Goal: Task Accomplishment & Management: Use online tool/utility

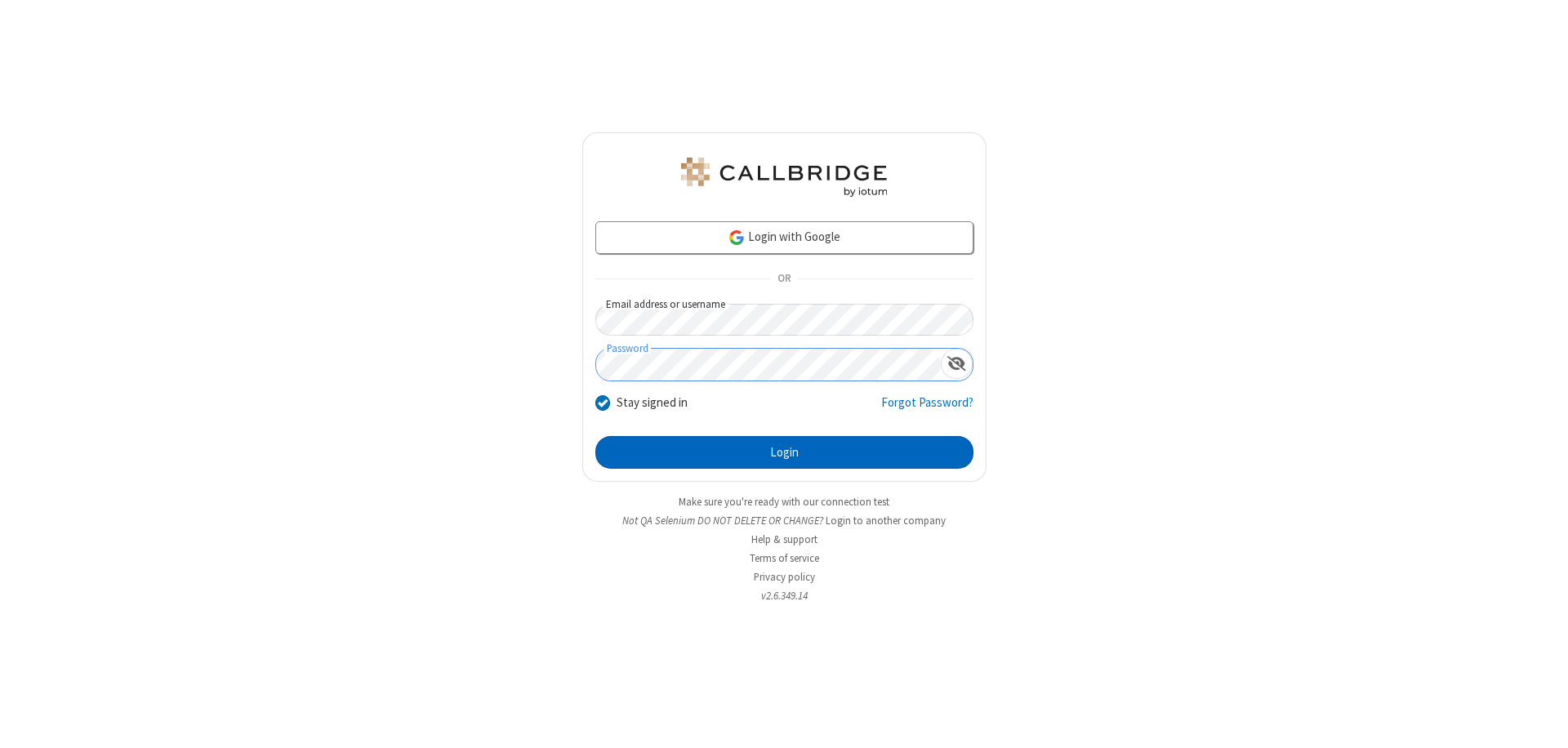
click at [784, 453] on button "Login" at bounding box center [784, 453] width 378 height 33
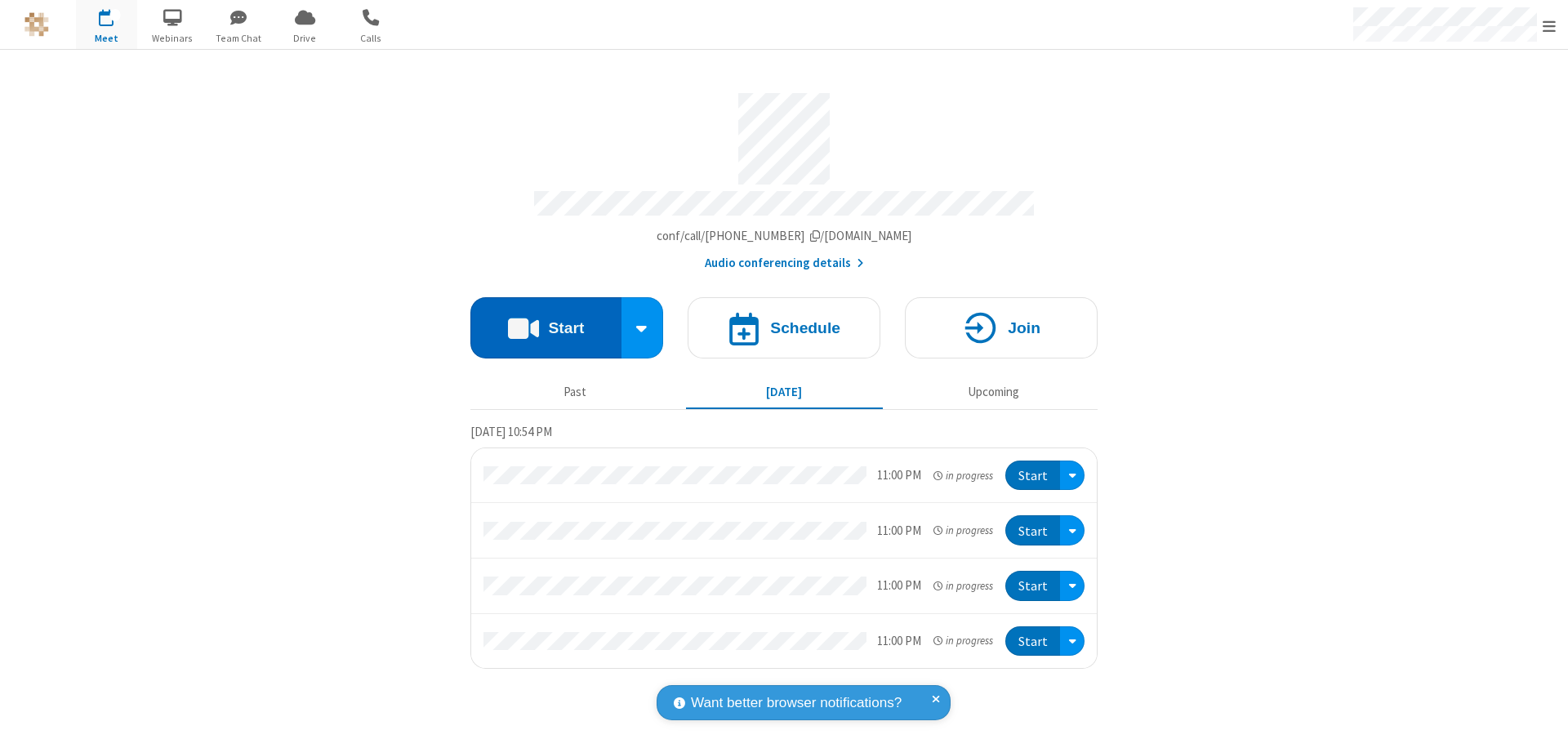
click at [546, 320] on button "Start" at bounding box center [546, 328] width 151 height 61
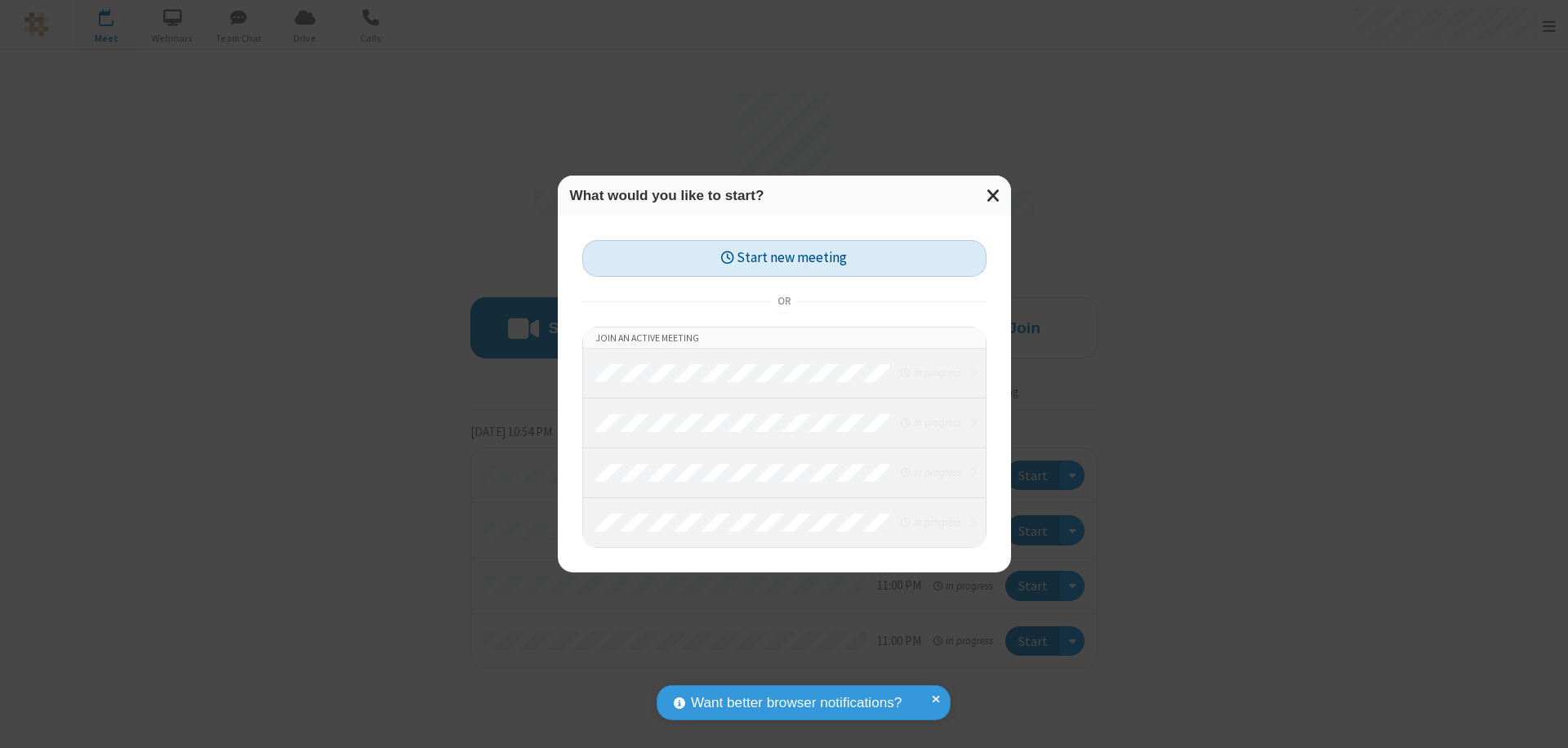
click at [784, 258] on button "Start new meeting" at bounding box center [784, 258] width 404 height 37
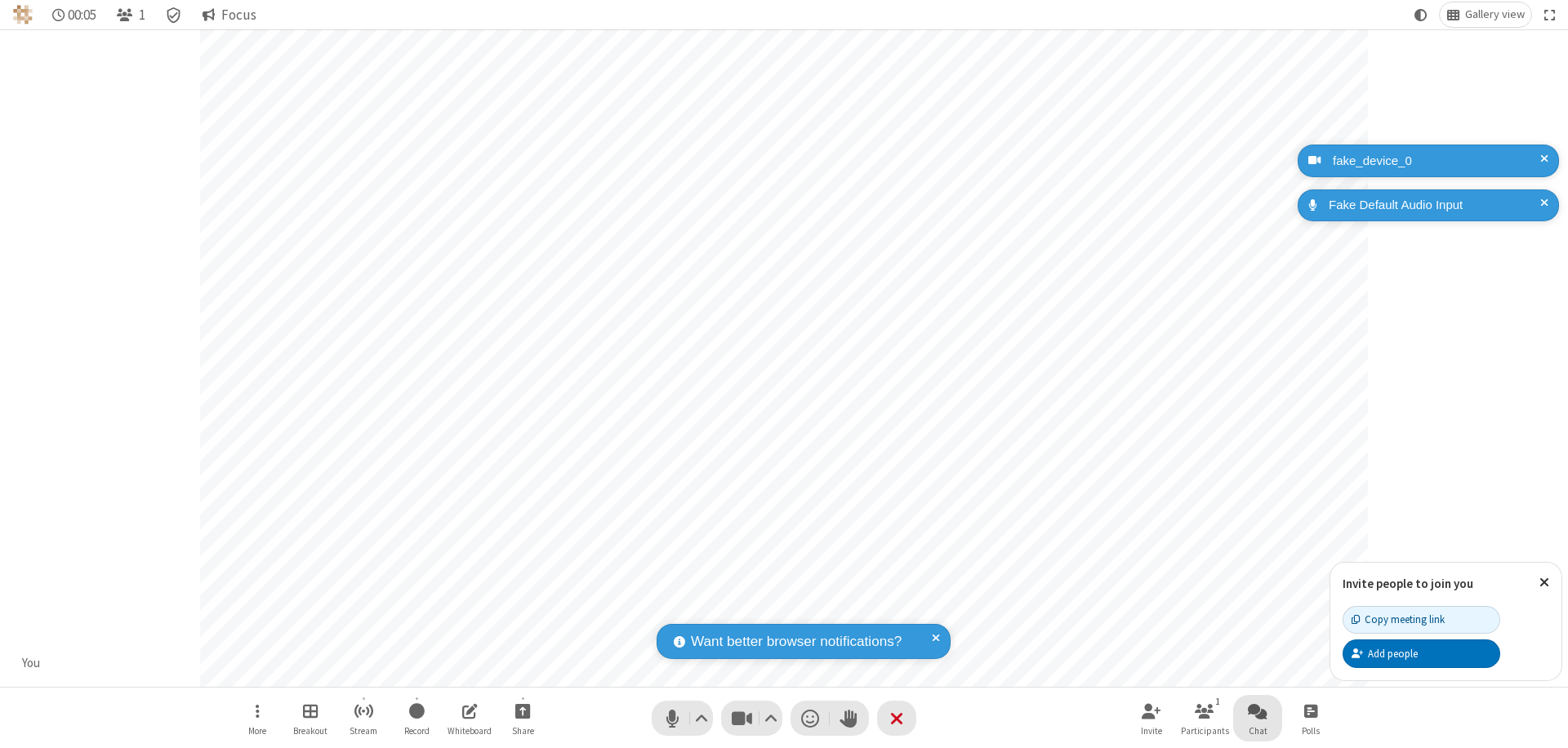
click at [1258, 710] on span "Open chat" at bounding box center [1258, 710] width 20 height 21
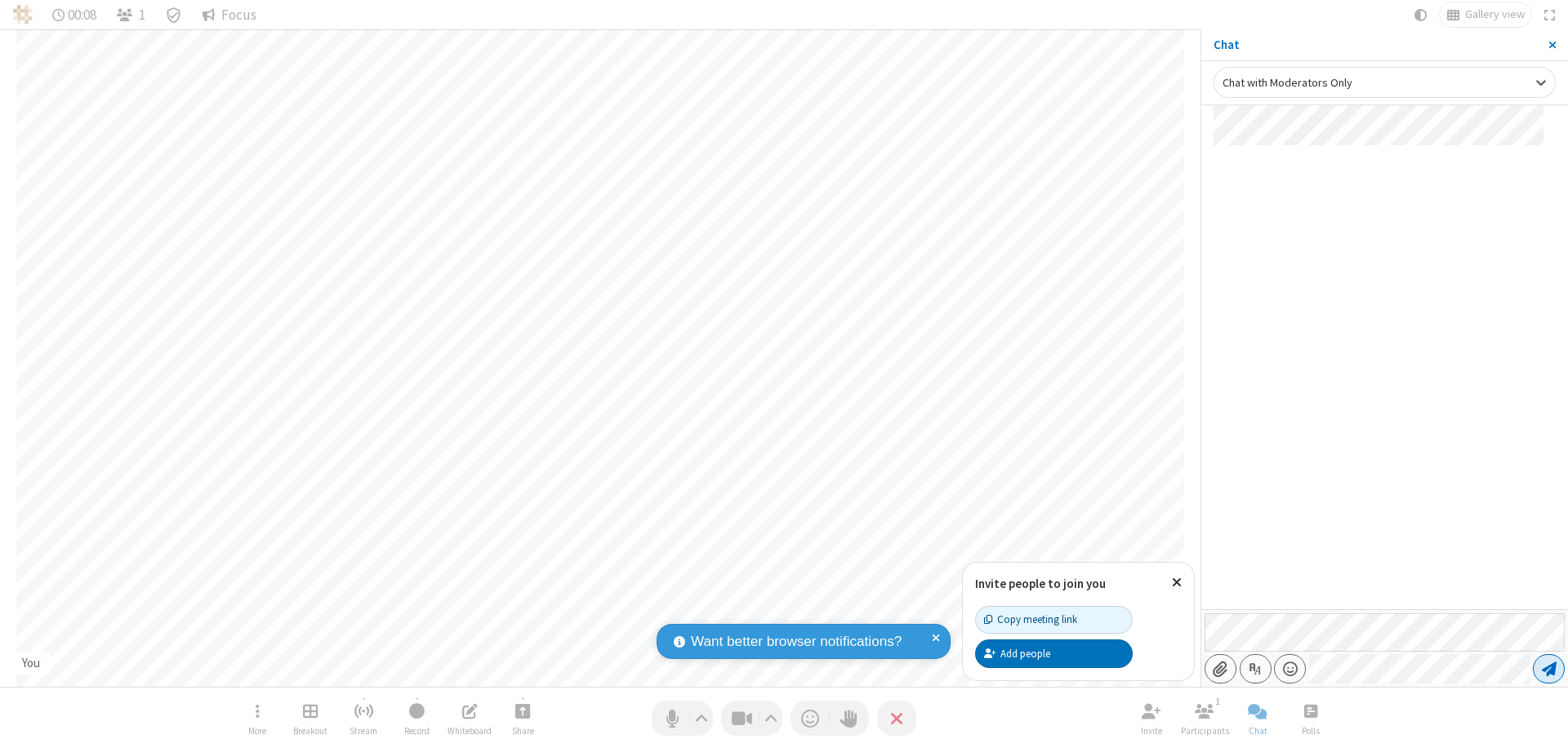
click at [1548, 668] on span "Send message" at bounding box center [1549, 668] width 15 height 16
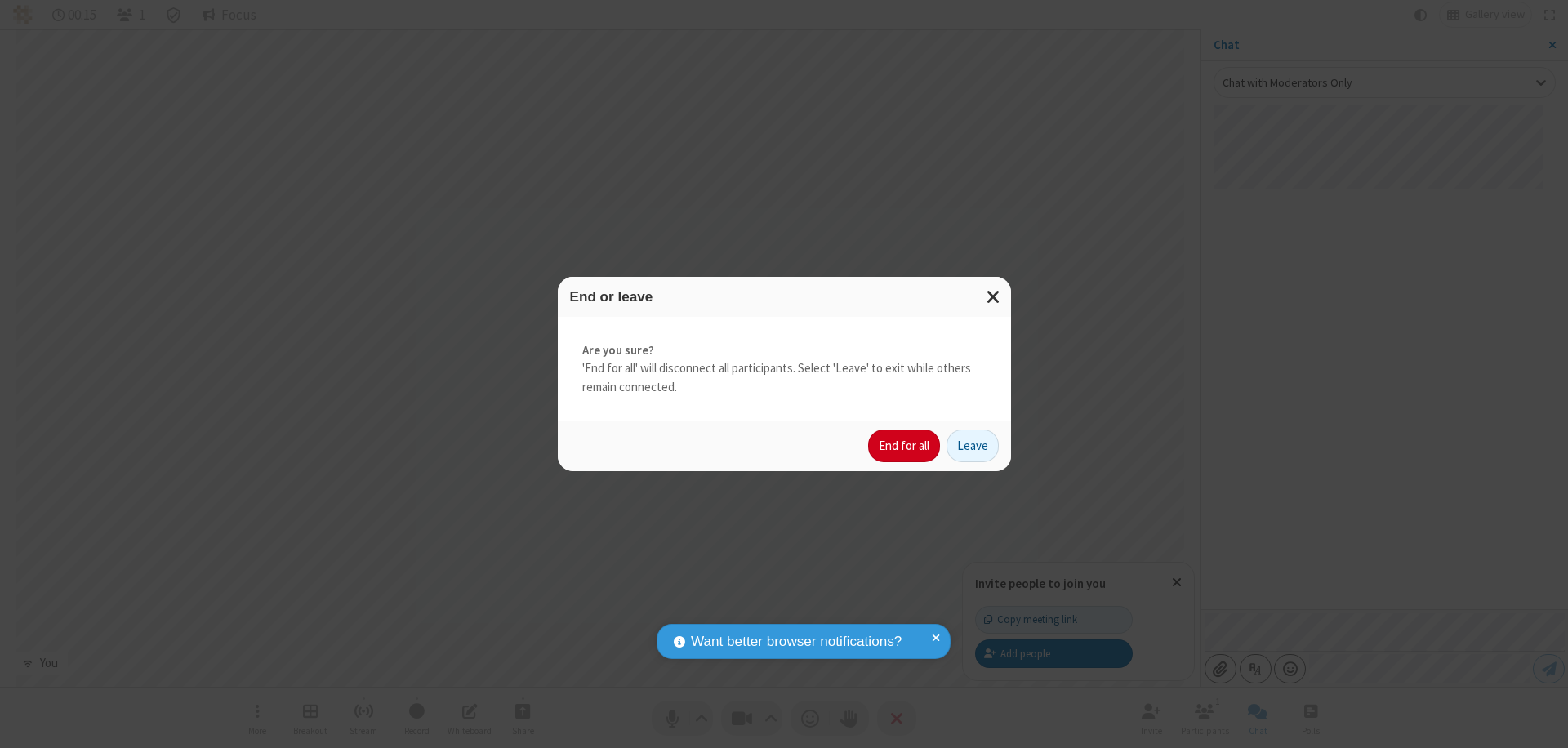
click at [905, 446] on button "End for all" at bounding box center [903, 446] width 72 height 33
